Goal: Information Seeking & Learning: Learn about a topic

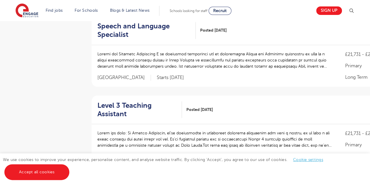
scroll to position [222, 0]
click at [52, 169] on link "Accept all cookies" at bounding box center [36, 172] width 65 height 16
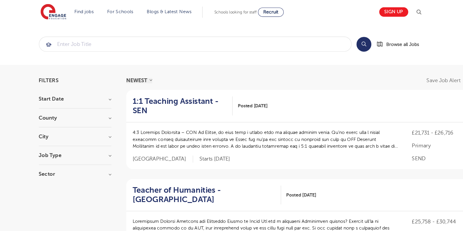
scroll to position [0, 0]
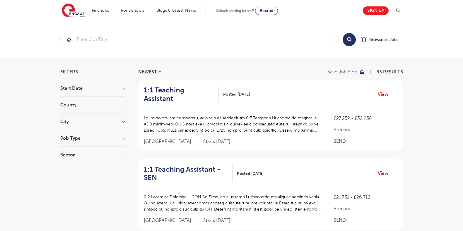
scroll to position [0, 0]
click at [116, 138] on h3 "Job Type" at bounding box center [92, 138] width 64 height 5
click at [89, 169] on span "Support Services" at bounding box center [87, 168] width 36 height 5
click at [73, 169] on input "Support Services 2" at bounding box center [71, 168] width 4 height 4
checkbox input "true"
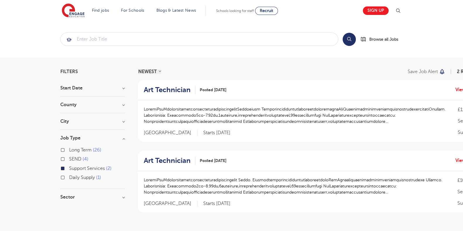
click at [89, 169] on span "Support Services" at bounding box center [87, 168] width 36 height 5
click at [73, 169] on input "Support Services 2" at bounding box center [71, 168] width 4 height 4
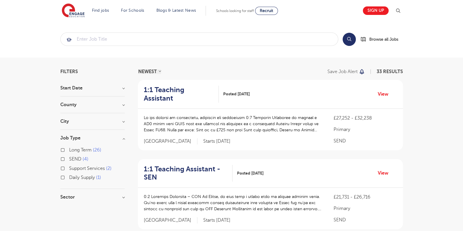
click at [73, 160] on span "SEND" at bounding box center [75, 159] width 12 height 5
click at [73, 160] on input "SEND 4" at bounding box center [71, 159] width 4 height 4
checkbox input "true"
click at [73, 160] on span "SEND" at bounding box center [75, 159] width 12 height 5
click at [73, 160] on input "SEND 4" at bounding box center [71, 159] width 4 height 4
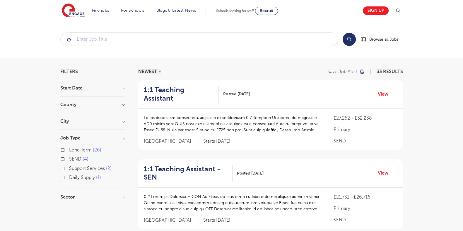
click at [73, 160] on span "SEND" at bounding box center [75, 159] width 12 height 5
click at [73, 160] on input "SEND 4" at bounding box center [71, 159] width 4 height 4
click at [73, 160] on span "SEND" at bounding box center [75, 159] width 12 height 5
click at [73, 160] on input "SEND 4" at bounding box center [71, 159] width 4 height 4
click at [74, 175] on span "Daily Supply" at bounding box center [82, 177] width 26 height 5
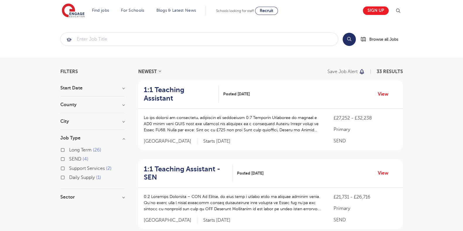
click at [73, 175] on input "Daily Supply 1" at bounding box center [71, 177] width 4 height 4
checkbox input "true"
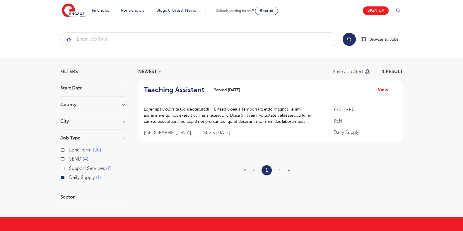
click at [203, 157] on section "NEWEST OLDEST Save job alert 1 result Teaching Assistant Posted [DATE] View £70…" at bounding box center [270, 137] width 265 height 136
click at [180, 92] on h2 "Teaching Assistant" at bounding box center [174, 90] width 61 height 8
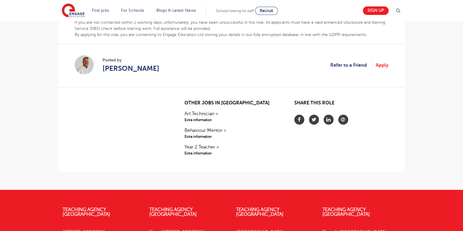
scroll to position [376, 0]
